Goal: Information Seeking & Learning: Learn about a topic

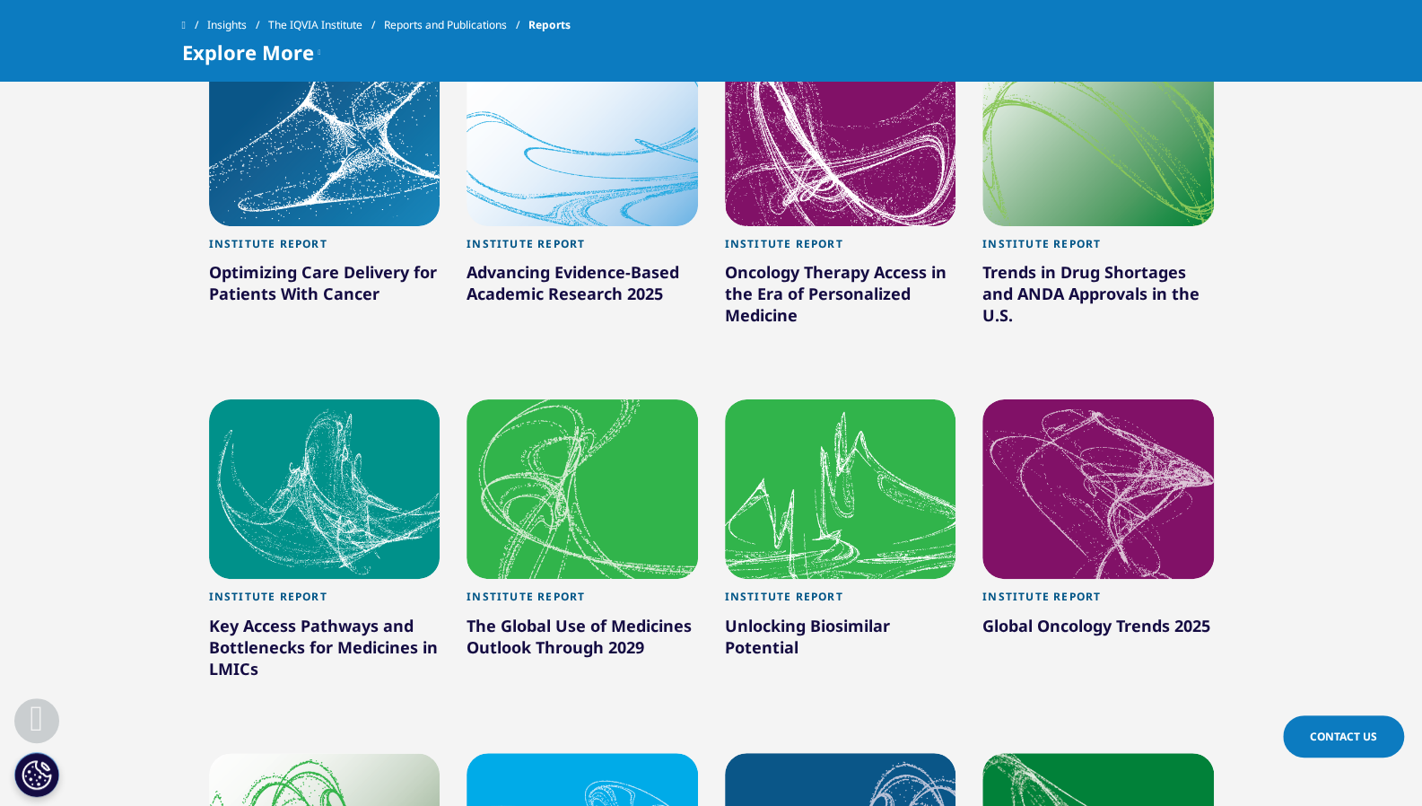
click at [330, 230] on link "Institute Report Optimizing Care Delivery for Patients With Cancer" at bounding box center [325, 288] width 232 height 125
click at [303, 248] on div "Institute Report" at bounding box center [325, 249] width 232 height 24
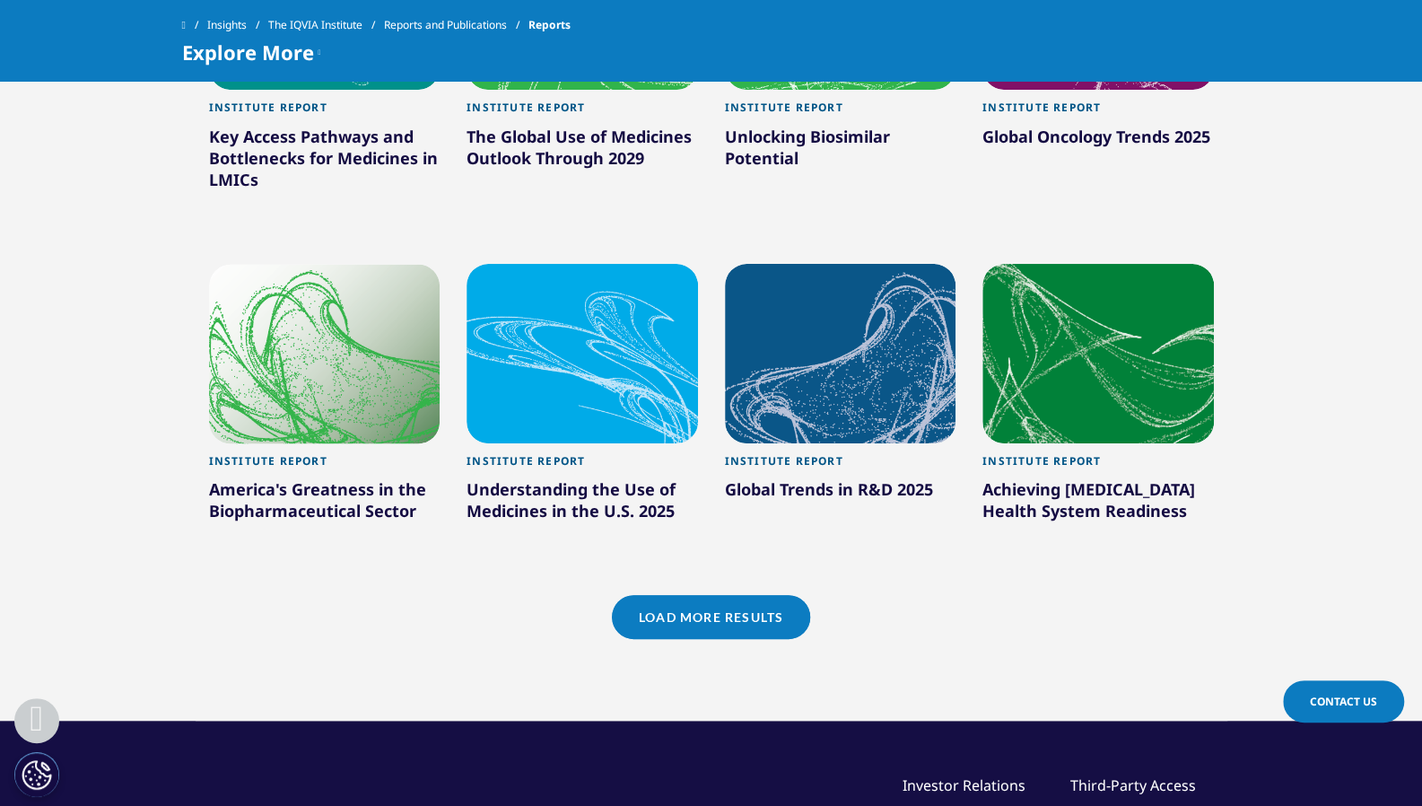
scroll to position [1514, 0]
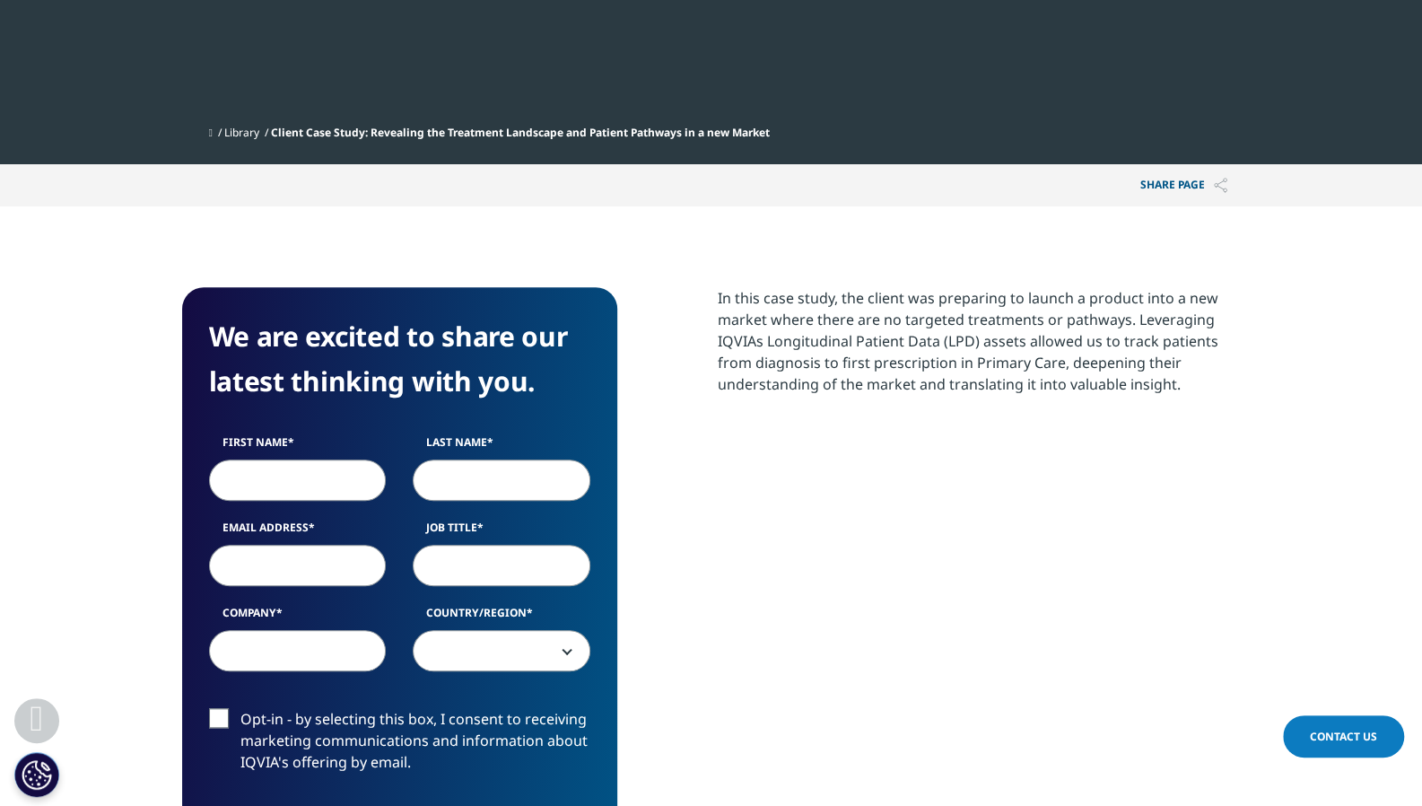
scroll to position [817, 0]
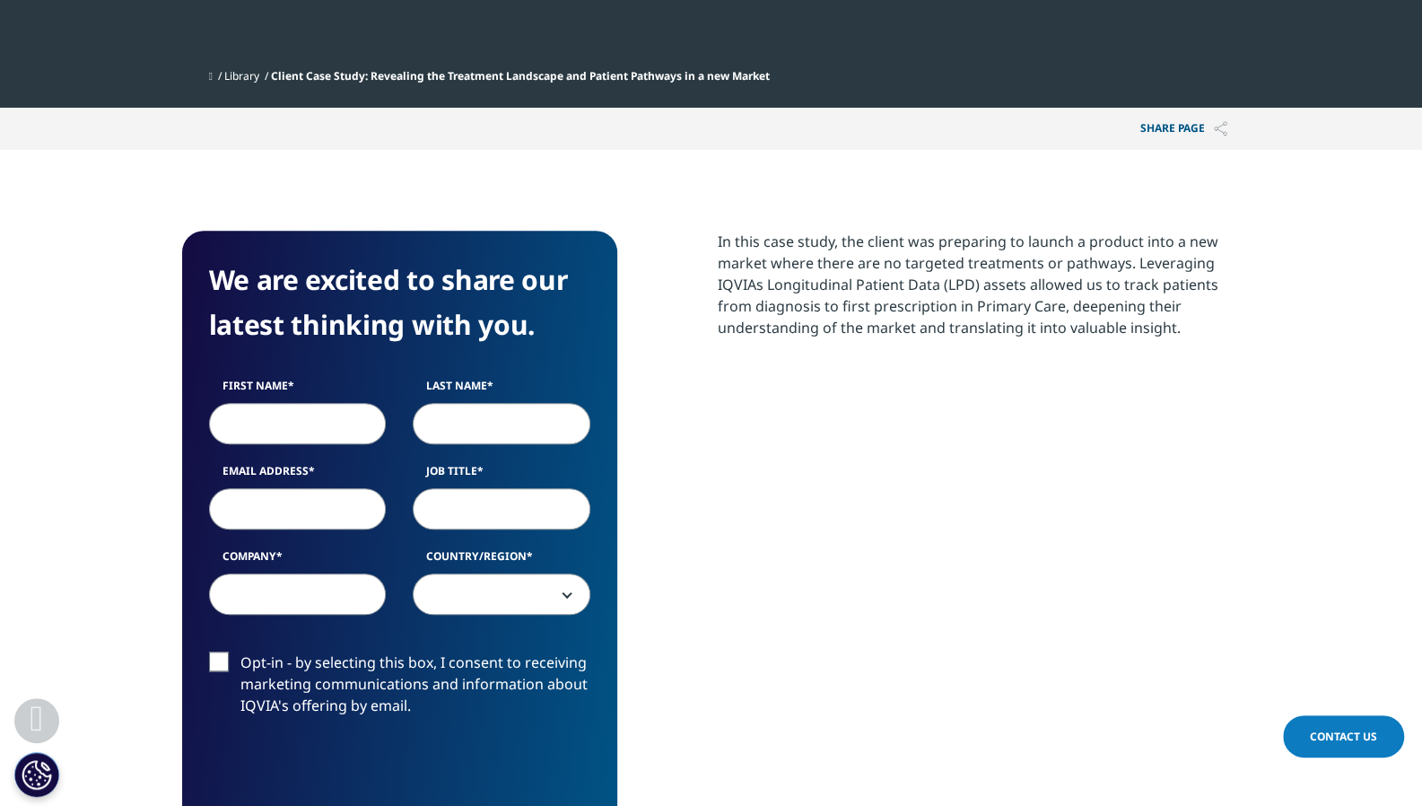
click at [999, 231] on p "In this case study, the client was preparing to launch a product into a new mar…" at bounding box center [979, 291] width 523 height 121
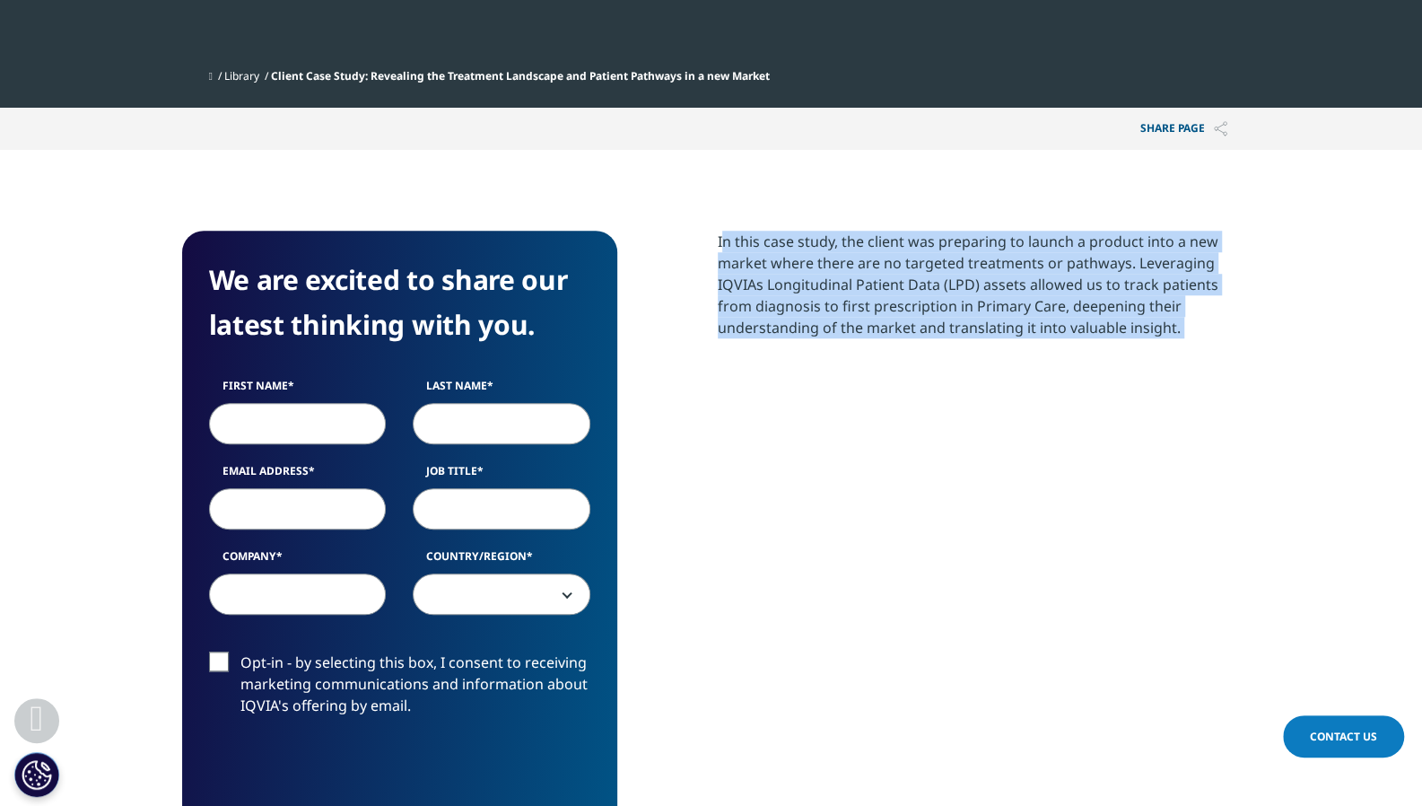
click at [999, 231] on p "In this case study, the client was preparing to launch a product into a new mar…" at bounding box center [979, 291] width 523 height 121
click at [987, 235] on p "In this case study, the client was preparing to launch a product into a new mar…" at bounding box center [979, 291] width 523 height 121
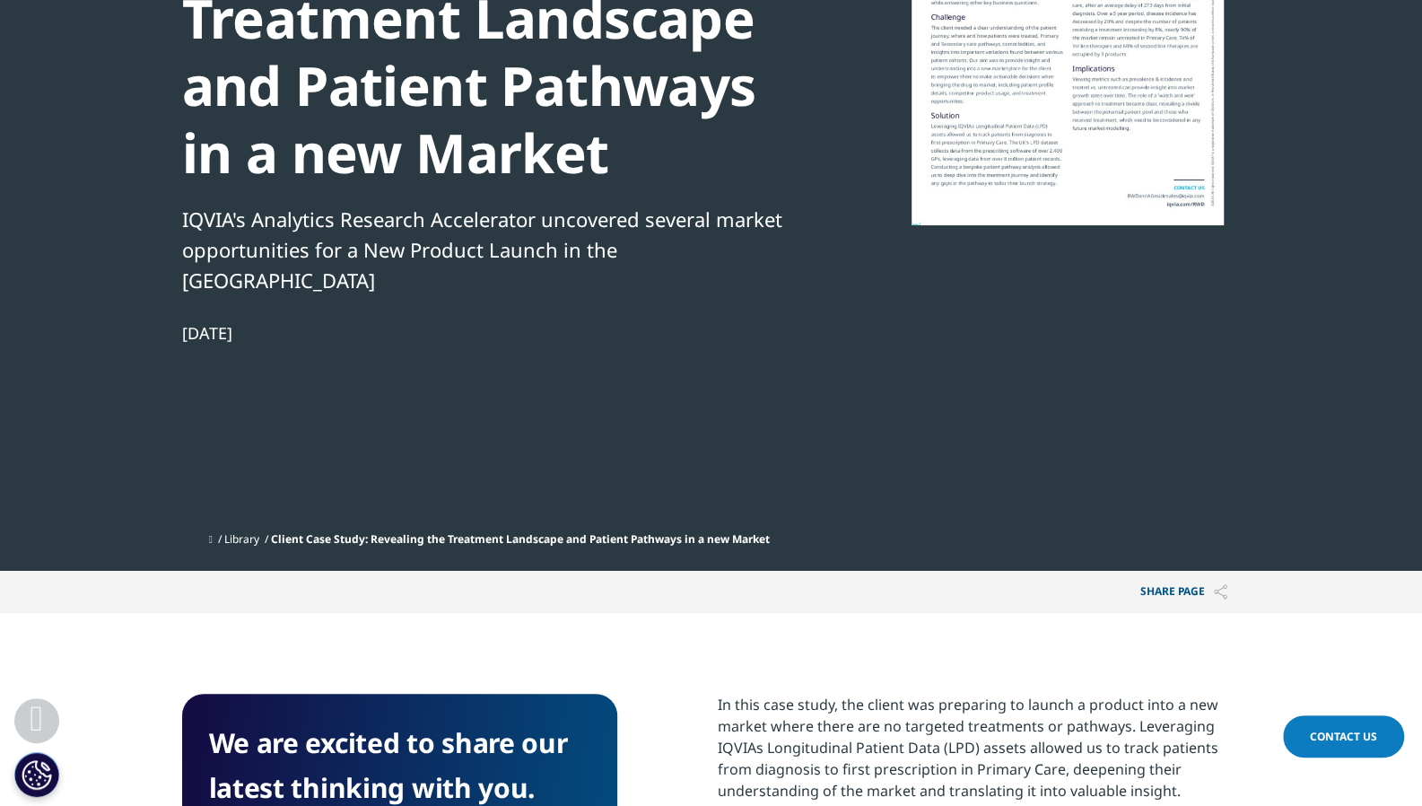
scroll to position [0, 0]
